Goal: Transaction & Acquisition: Download file/media

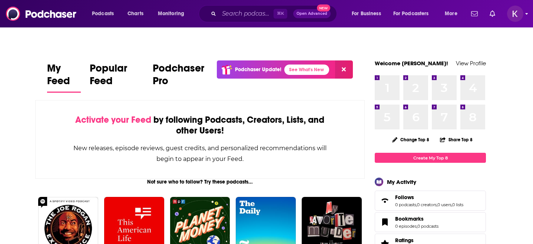
click at [513, 13] on img "Logged in as kwignall" at bounding box center [515, 14] width 16 height 16
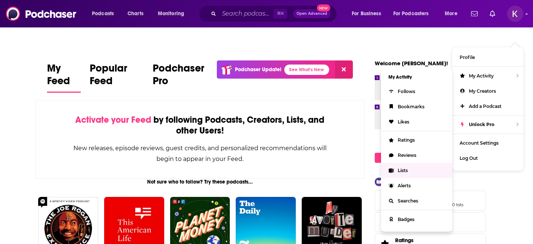
click at [404, 168] on span "Lists" at bounding box center [403, 171] width 10 height 6
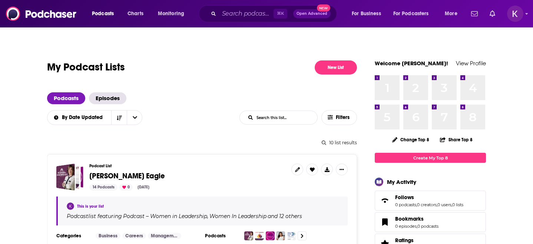
click at [106, 171] on span "[PERSON_NAME] Eagle" at bounding box center [127, 175] width 76 height 9
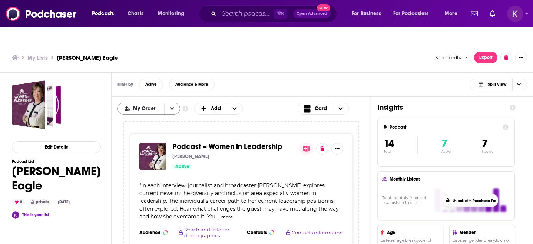
click at [173, 103] on button "open menu" at bounding box center [172, 108] width 16 height 11
click at [174, 103] on button "close menu" at bounding box center [172, 108] width 16 height 11
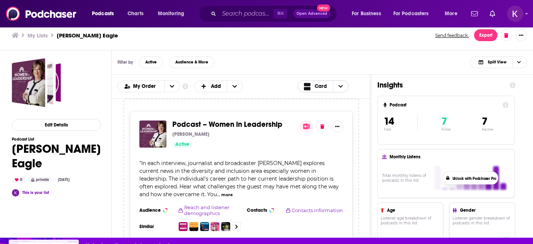
click at [343, 84] on icon "Choose View" at bounding box center [340, 86] width 4 height 5
click at [334, 109] on span "Table" at bounding box center [336, 111] width 46 height 4
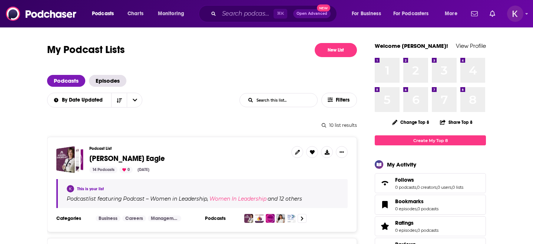
scroll to position [19, 0]
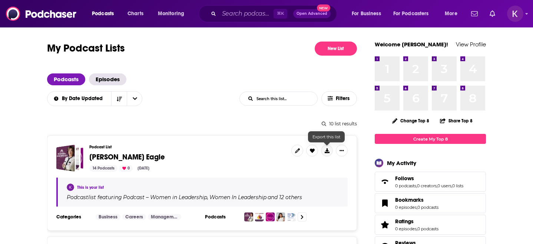
click at [328, 145] on button at bounding box center [327, 151] width 12 height 12
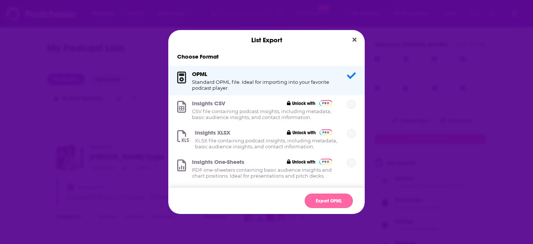
click at [328, 201] on button "Export OPML" at bounding box center [329, 201] width 48 height 14
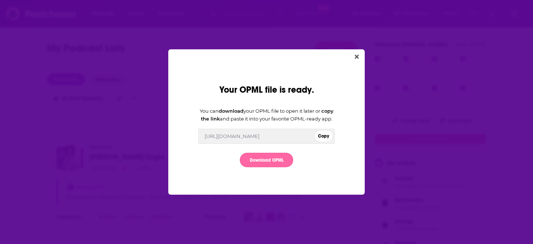
click at [277, 163] on link "Download OPML" at bounding box center [266, 160] width 53 height 14
